Goal: Information Seeking & Learning: Learn about a topic

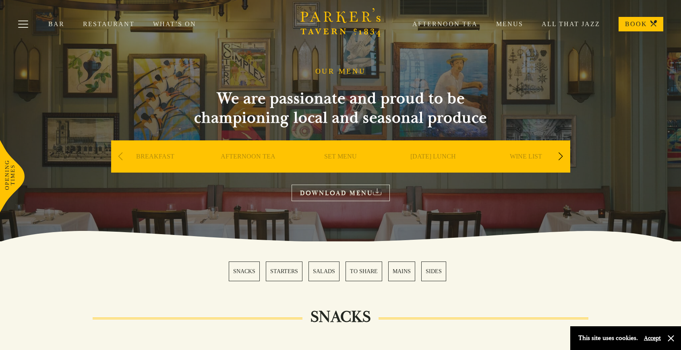
click at [160, 159] on link "BREAKFAST" at bounding box center [155, 169] width 38 height 32
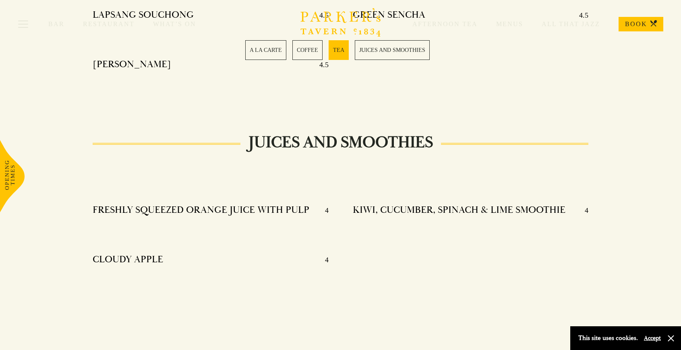
scroll to position [1079, 0]
